Goal: Information Seeking & Learning: Learn about a topic

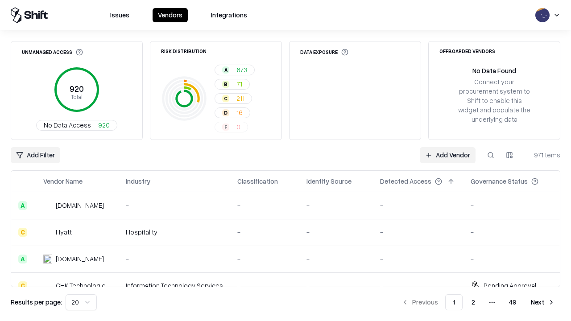
click at [285, 161] on div "Add Filter Add Vendor 971 items" at bounding box center [285, 155] width 549 height 16
click at [35, 155] on html "Issues Vendors Integrations Unmanaged Access 920 Total No Data Access 920 Risk …" at bounding box center [285, 160] width 571 height 321
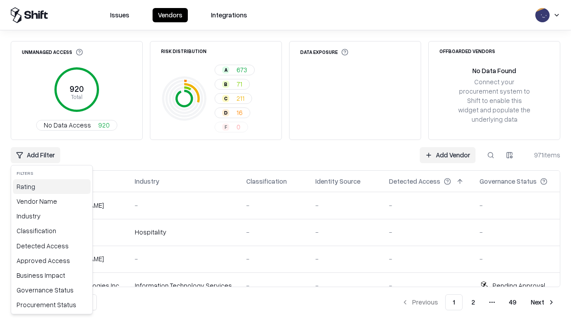
click at [52, 186] on div "Rating" at bounding box center [52, 186] width 78 height 15
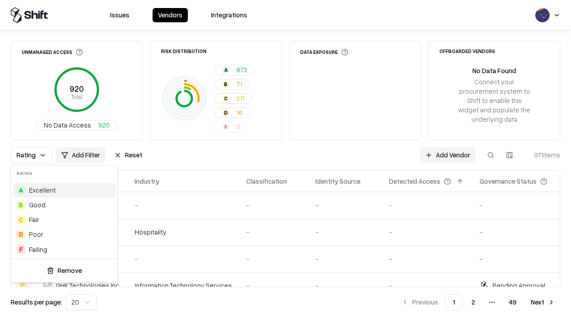
click at [285, 161] on html "Issues Vendors Integrations Unmanaged Access 920 Total No Data Access 920 Risk …" at bounding box center [285, 160] width 571 height 321
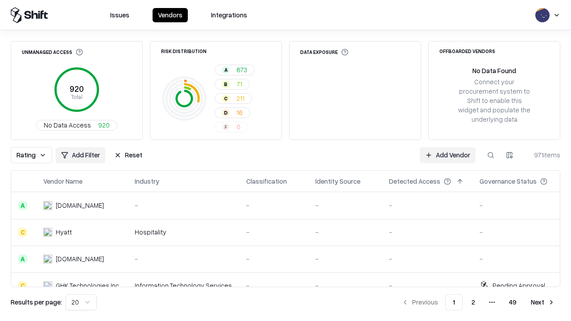
click at [128, 155] on button "Reset" at bounding box center [128, 155] width 39 height 16
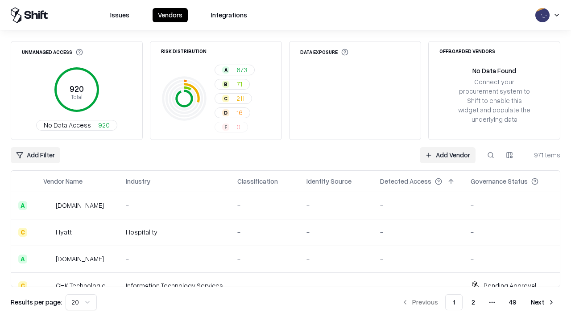
click at [285, 161] on div "Add Filter Add Vendor 971 items" at bounding box center [285, 155] width 549 height 16
click at [35, 155] on html "Issues Vendors Integrations Unmanaged Access 920 Total No Data Access 920 Risk …" at bounding box center [285, 160] width 571 height 321
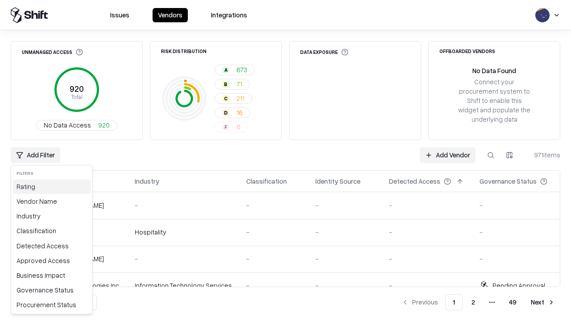
click at [52, 186] on div "Rating" at bounding box center [52, 186] width 78 height 15
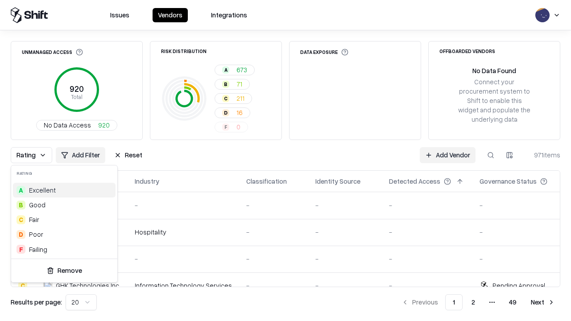
click at [64, 190] on div "A Excellent" at bounding box center [64, 190] width 103 height 15
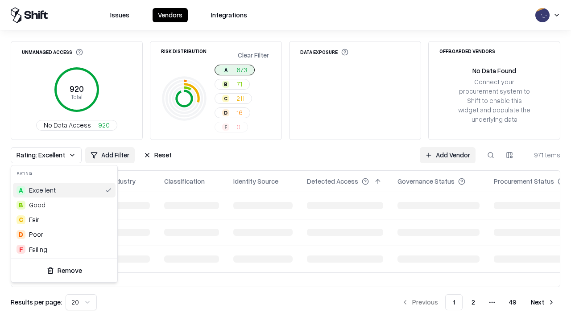
click at [285, 161] on html "Issues Vendors Integrations Unmanaged Access 920 Total No Data Access 920 Risk …" at bounding box center [285, 160] width 571 height 321
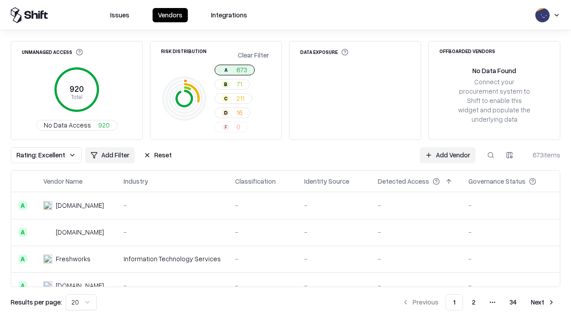
click at [285, 161] on div "Rating: Excellent Add Filter Reset Add Vendor 673 items" at bounding box center [285, 155] width 549 height 16
click at [157, 155] on button "Reset" at bounding box center [157, 155] width 39 height 16
click at [285, 161] on div "Add Filter Add Vendor 673 items" at bounding box center [285, 155] width 549 height 16
click at [35, 155] on html "Issues Vendors Integrations Unmanaged Access 920 Total No Data Access 920 Risk …" at bounding box center [285, 160] width 571 height 321
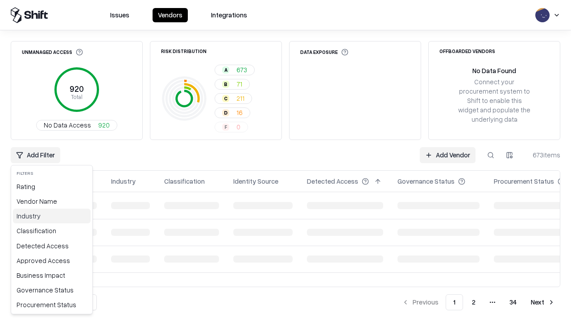
click at [52, 216] on div "Industry" at bounding box center [52, 216] width 78 height 15
